Goal: Find specific page/section: Find specific page/section

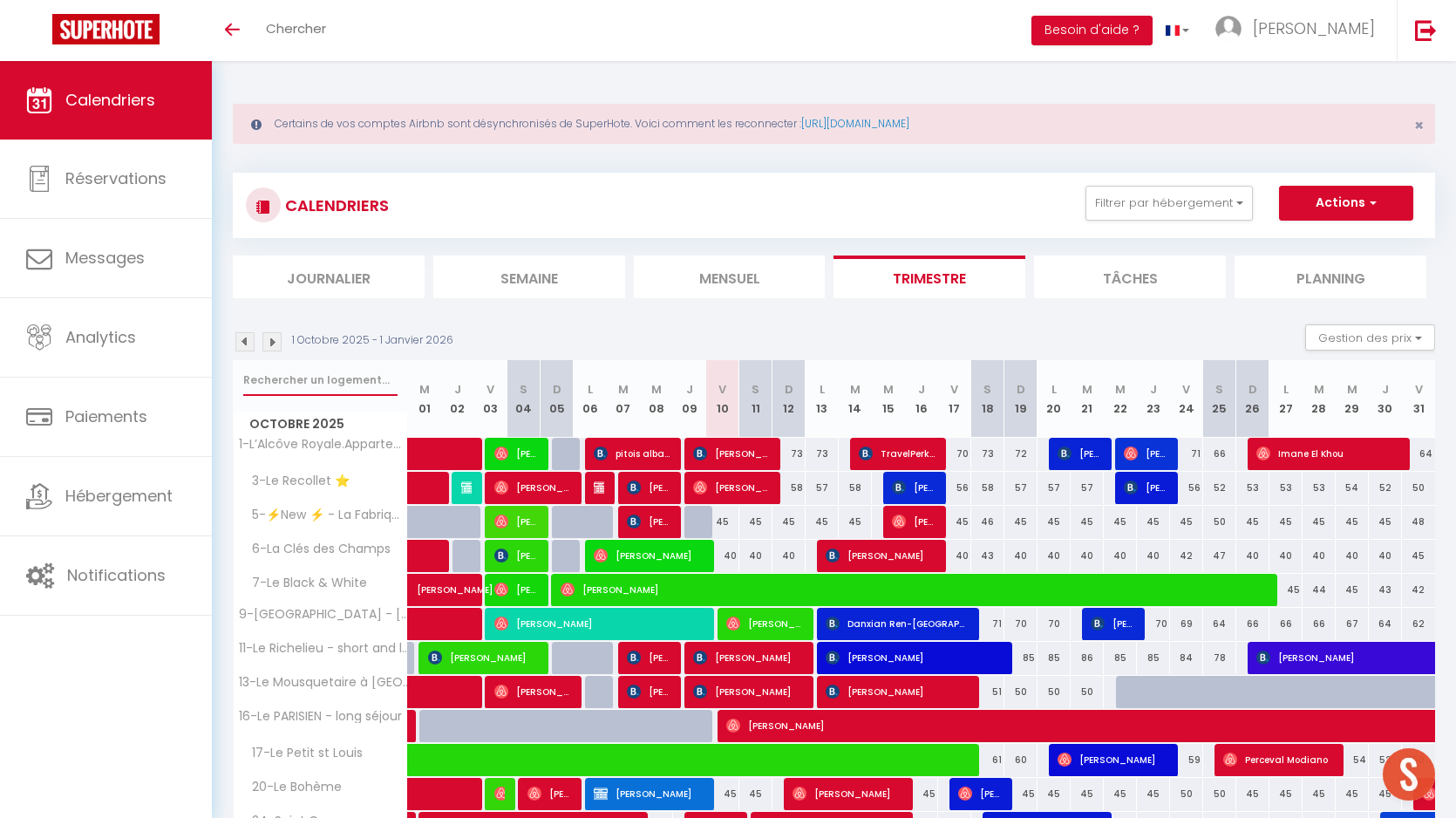
click at [310, 375] on input "text" at bounding box center [320, 380] width 154 height 31
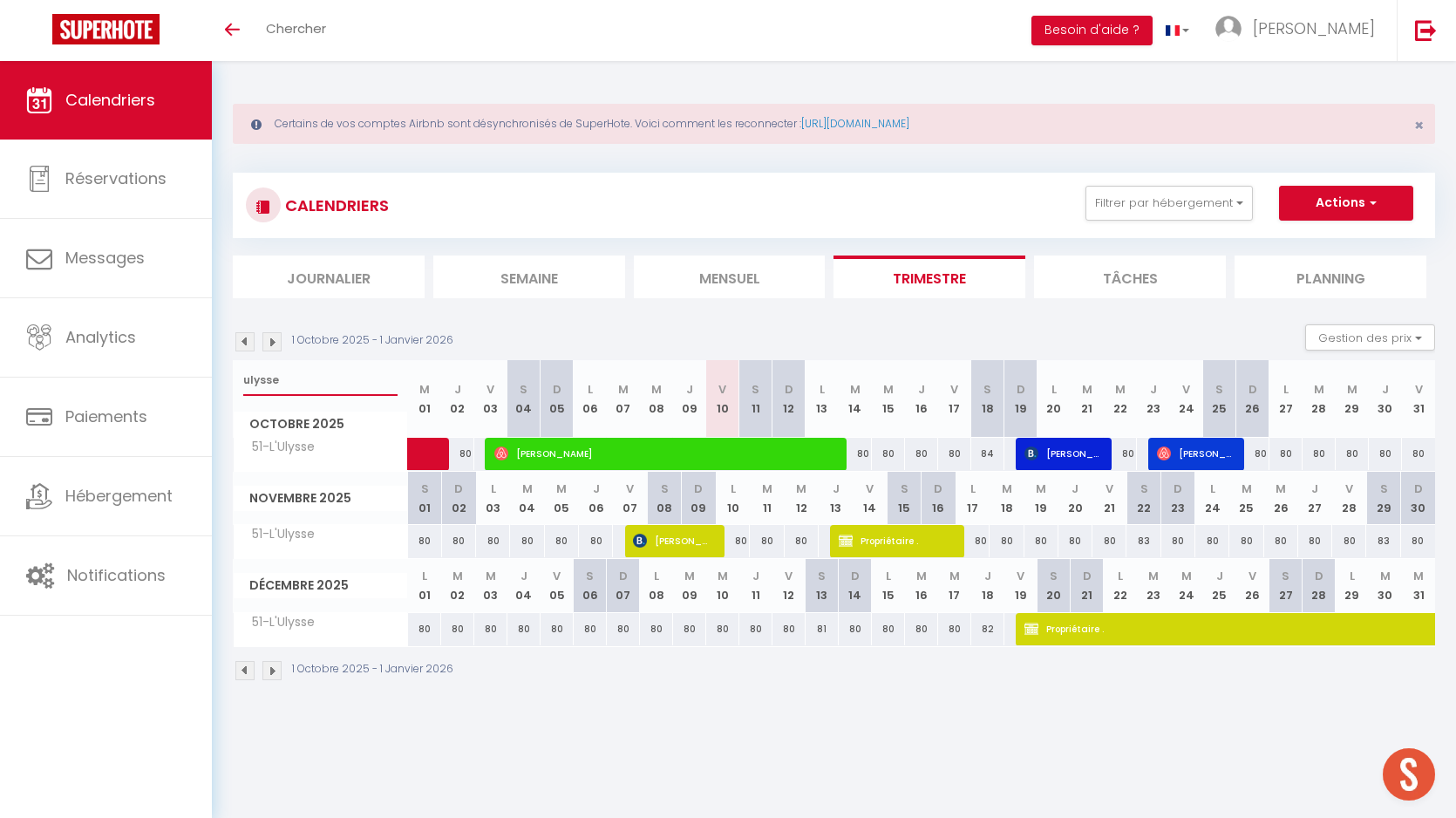
type input "ulysse"
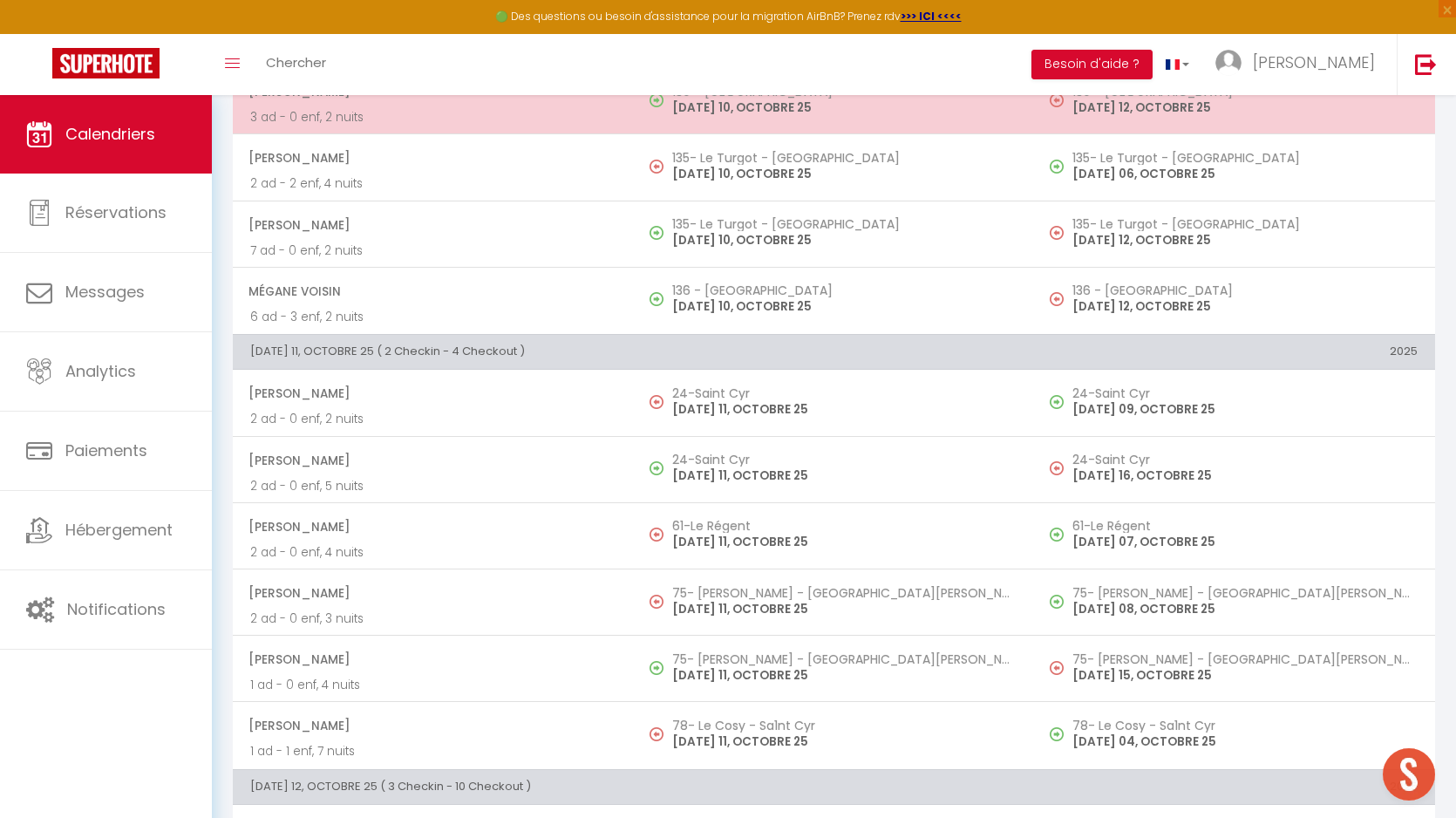
scroll to position [5230, 0]
